Goal: Task Accomplishment & Management: Use online tool/utility

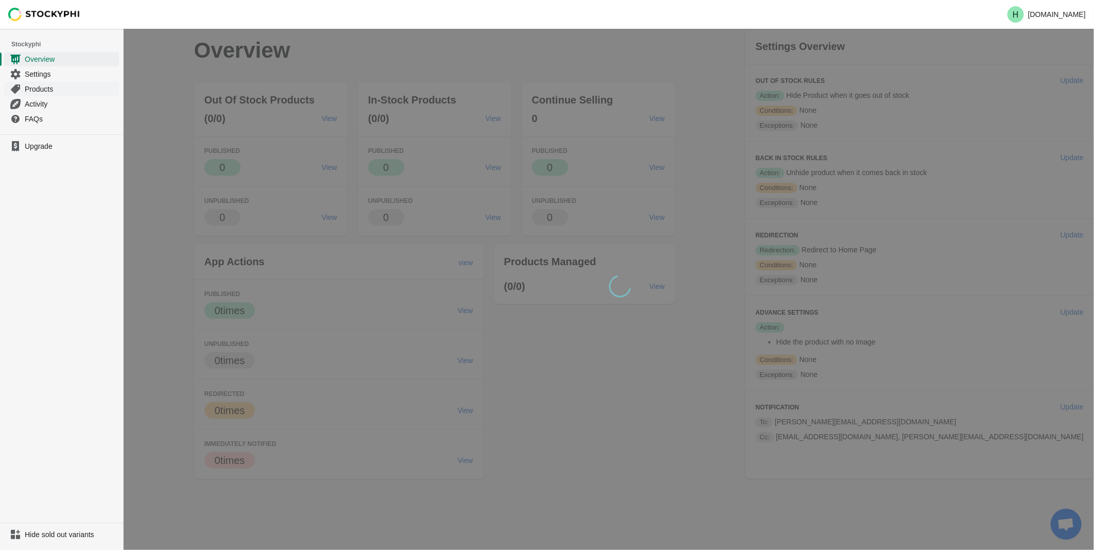
click at [33, 93] on span "Products" at bounding box center [71, 89] width 92 height 10
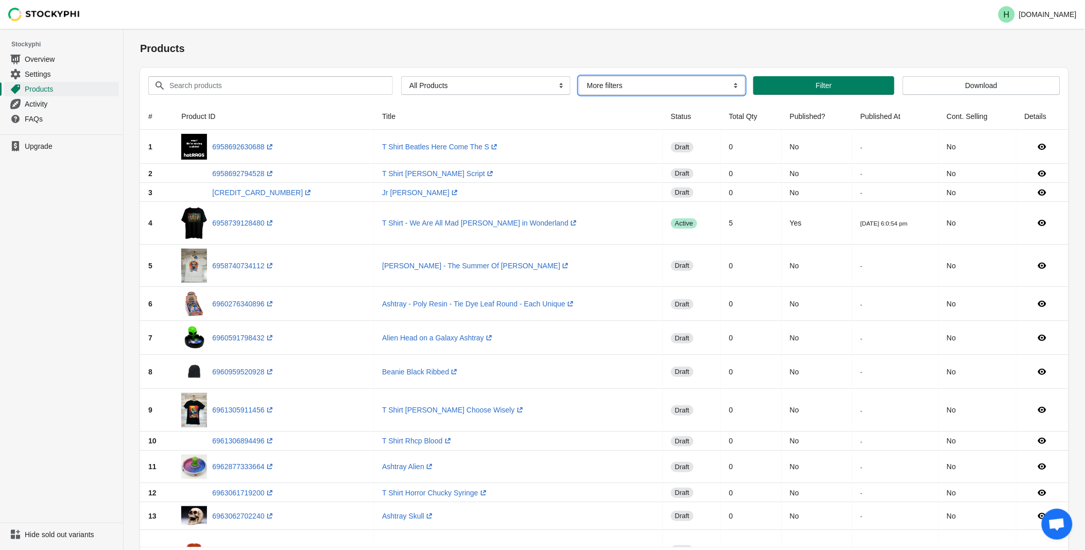
click at [733, 86] on select "More filters Delayed product hide" at bounding box center [662, 85] width 166 height 19
click at [555, 88] on select "All Products InStock InStock Published InStock Un-Published OOS OOS Published O…" at bounding box center [485, 85] width 169 height 19
select select "instock_has_no_image"
click at [401, 76] on select "All Products InStock InStock Published InStock Un-Published OOS OOS Published O…" at bounding box center [485, 85] width 169 height 19
click at [810, 91] on button "Filter" at bounding box center [838, 85] width 131 height 19
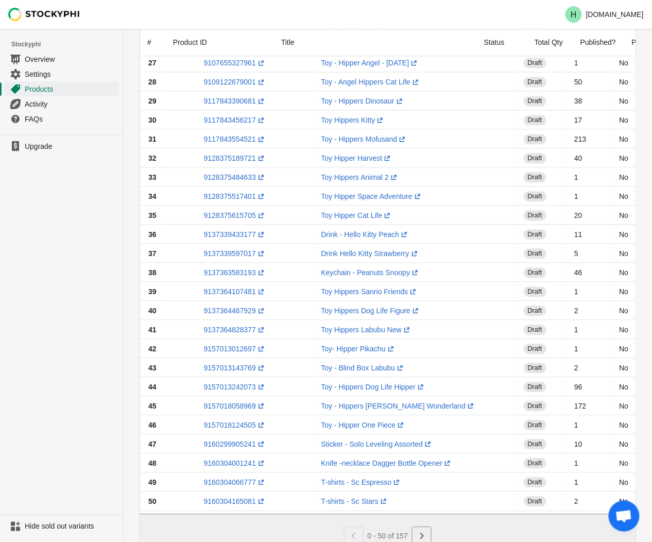
scroll to position [619, 0]
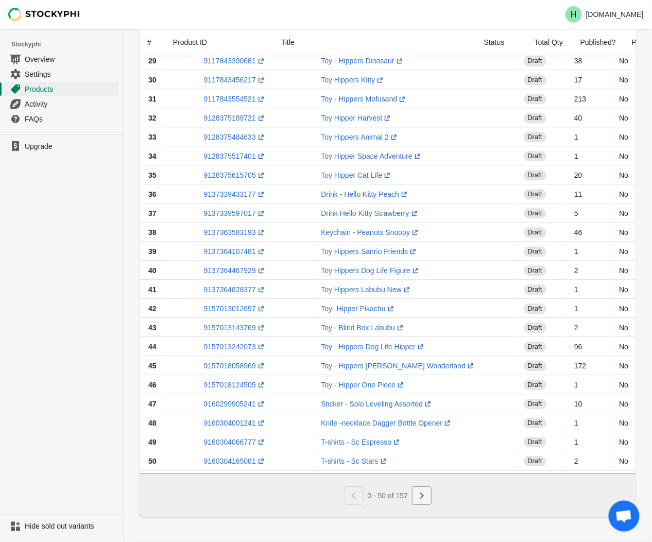
click at [418, 494] on icon "Next" at bounding box center [422, 495] width 10 height 10
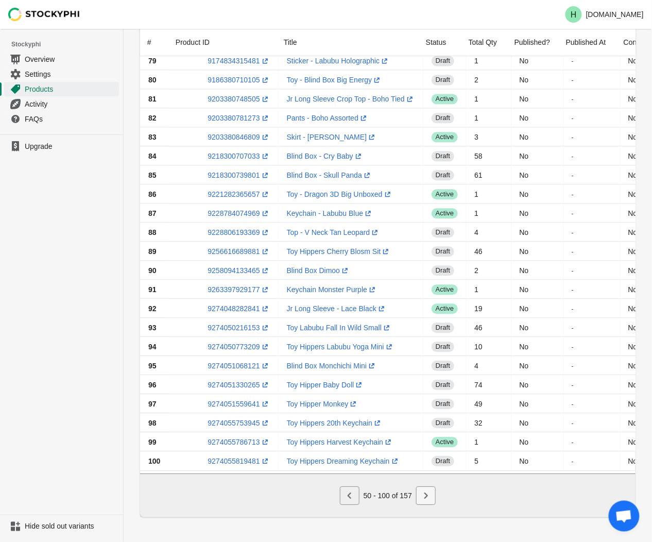
click at [425, 498] on icon "Next" at bounding box center [426, 495] width 10 height 10
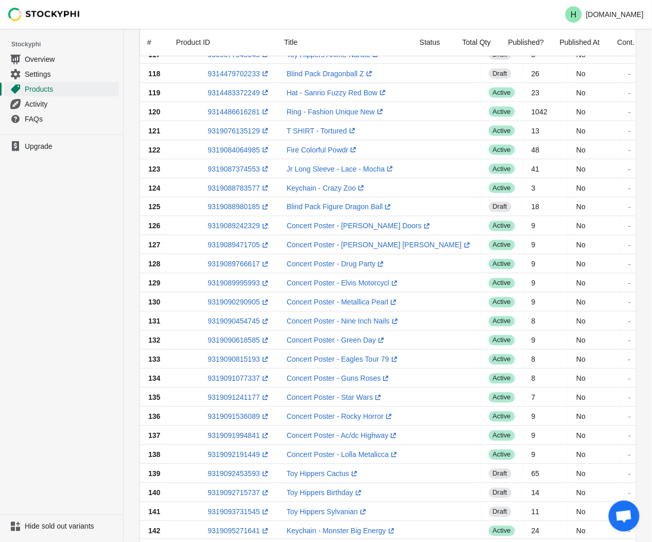
scroll to position [389, 0]
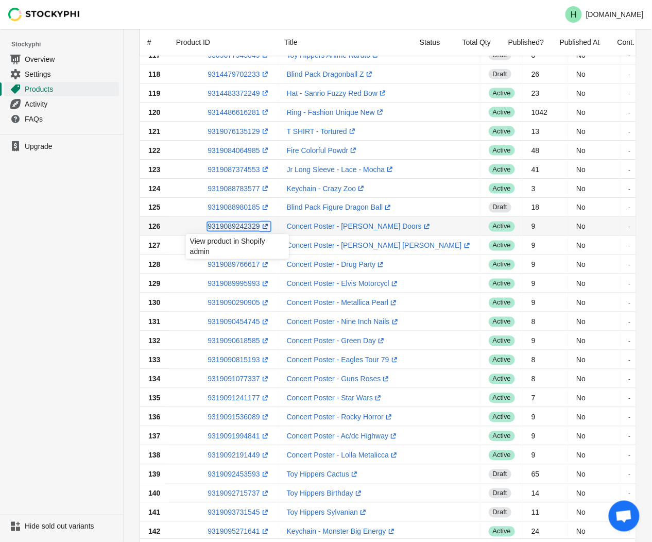
click at [225, 227] on link "9319089242329 (opens a new window)" at bounding box center [239, 226] width 62 height 8
click at [44, 258] on ul "Upgrade" at bounding box center [61, 324] width 123 height 380
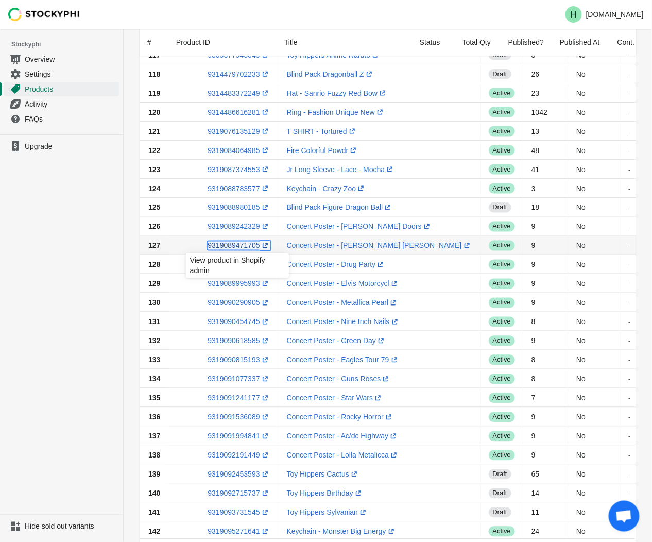
click at [233, 245] on link "9319089471705 (opens a new window)" at bounding box center [239, 246] width 62 height 8
click at [65, 280] on ul "Upgrade" at bounding box center [61, 324] width 123 height 380
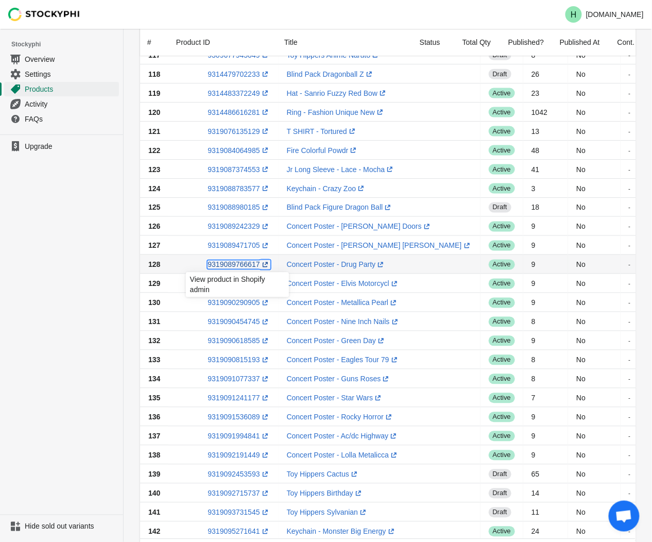
click at [224, 265] on link "9319089766617 (opens a new window)" at bounding box center [239, 265] width 62 height 8
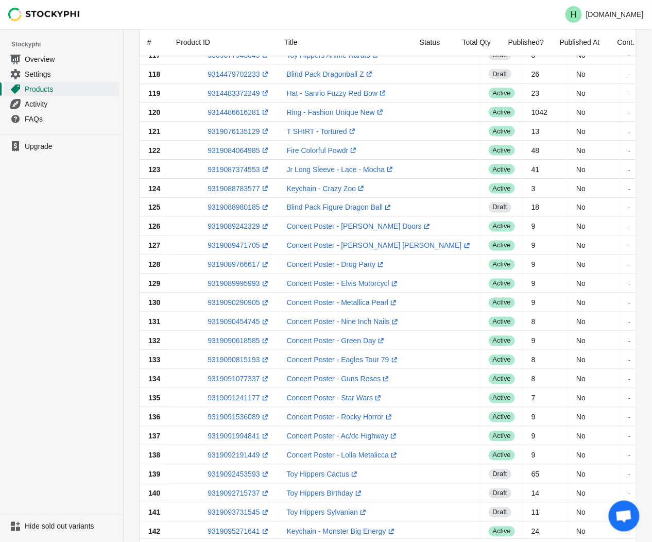
click at [88, 279] on ul "Upgrade" at bounding box center [61, 324] width 123 height 380
click at [232, 280] on link "9319089995993 (opens a new window)" at bounding box center [239, 284] width 62 height 8
click at [84, 279] on ul "Upgrade" at bounding box center [61, 324] width 123 height 380
click at [239, 301] on link "9319090290905 (opens a new window)" at bounding box center [239, 303] width 62 height 8
click at [107, 334] on ul "Upgrade" at bounding box center [61, 324] width 123 height 380
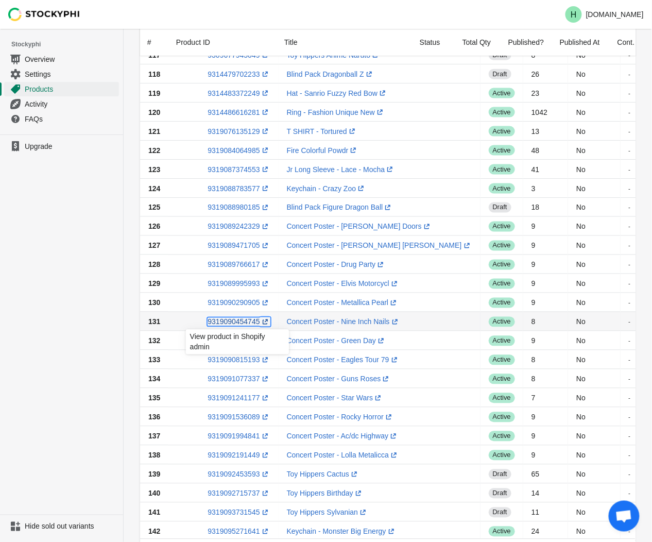
click at [235, 323] on link "9319090454745 (opens a new window)" at bounding box center [239, 322] width 62 height 8
click at [89, 267] on ul "Upgrade" at bounding box center [61, 324] width 123 height 380
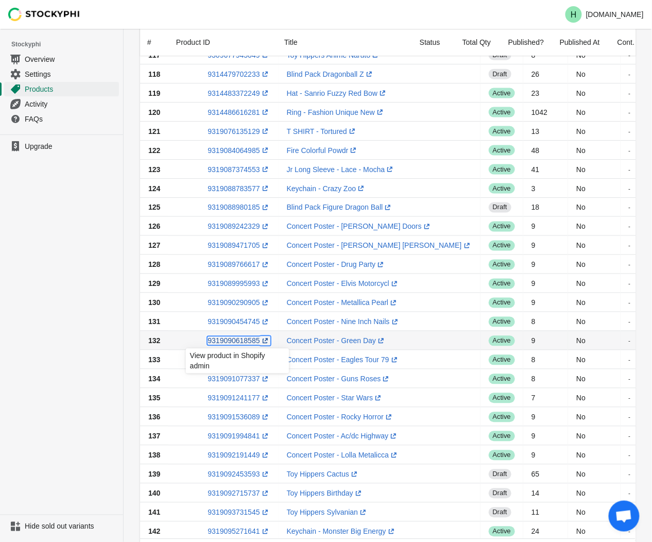
click at [234, 342] on link "9319090618585 (opens a new window)" at bounding box center [239, 341] width 62 height 8
click at [1, 349] on ul "Upgrade" at bounding box center [61, 324] width 123 height 380
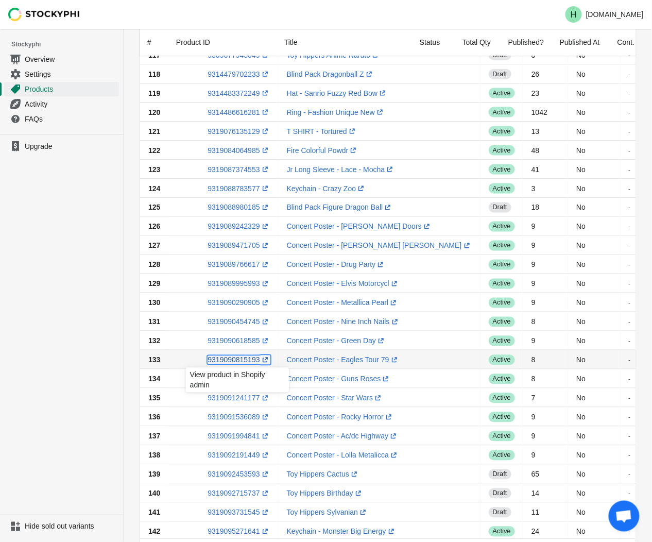
click at [238, 362] on link "9319090815193 (opens a new window)" at bounding box center [239, 360] width 62 height 8
click at [76, 282] on ul "Upgrade" at bounding box center [61, 324] width 123 height 380
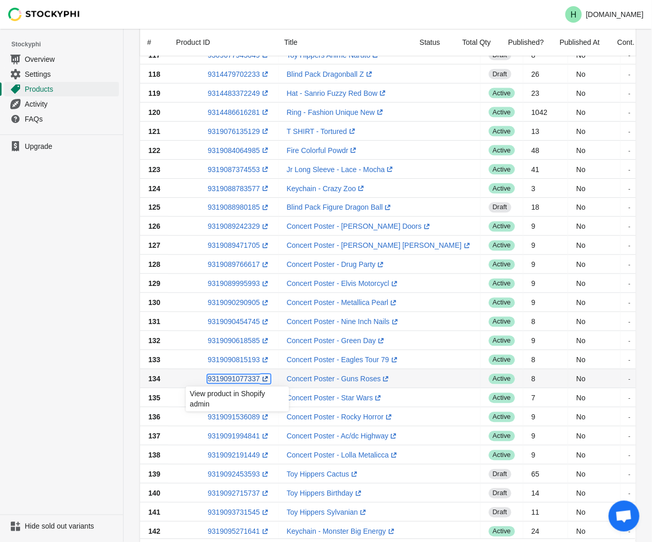
click at [238, 379] on link "9319091077337 (opens a new window)" at bounding box center [239, 379] width 62 height 8
click at [66, 238] on ul "Upgrade" at bounding box center [61, 324] width 123 height 380
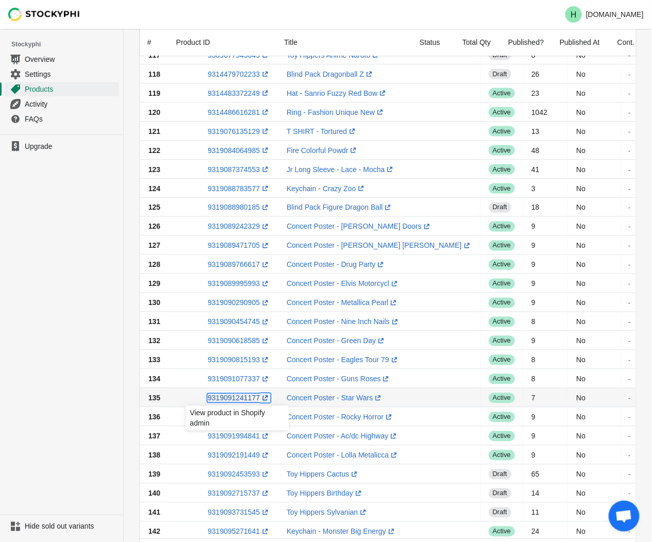
click at [237, 400] on link "9319091241177 (opens a new window)" at bounding box center [239, 398] width 62 height 8
click at [116, 421] on ul "Upgrade" at bounding box center [61, 324] width 123 height 380
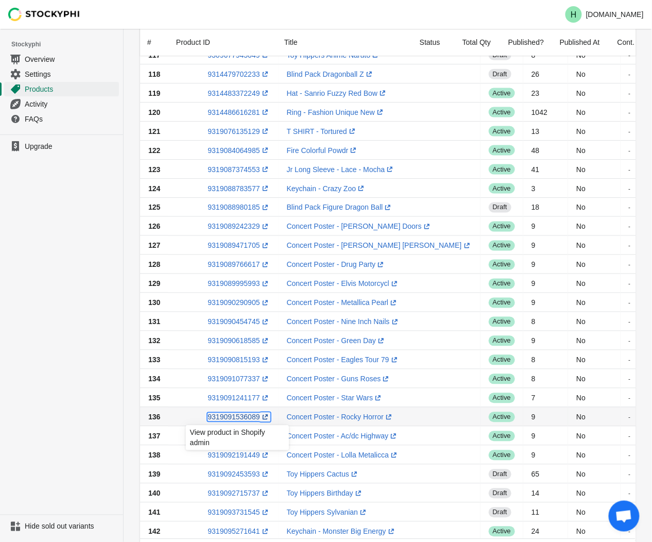
click at [232, 418] on link "9319091536089 (opens a new window)" at bounding box center [239, 417] width 62 height 8
click at [87, 431] on ul "Upgrade" at bounding box center [61, 324] width 123 height 380
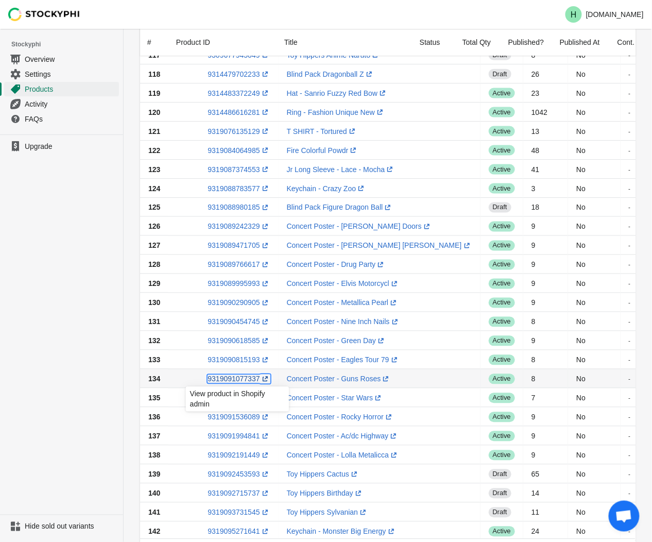
click at [225, 380] on link "9319091077337 (opens a new window)" at bounding box center [239, 379] width 62 height 8
